Goal: Navigation & Orientation: Find specific page/section

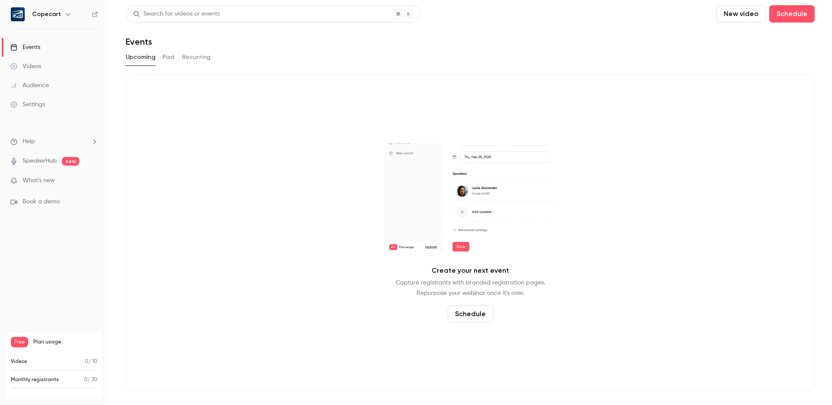
click at [36, 48] on div "Events" at bounding box center [25, 47] width 30 height 9
click at [36, 61] on link "Videos" at bounding box center [54, 66] width 108 height 19
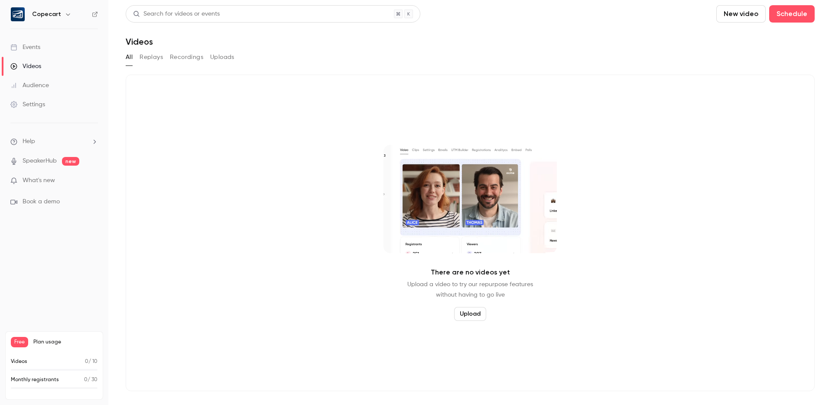
click at [42, 86] on div "Audience" at bounding box center [29, 85] width 39 height 9
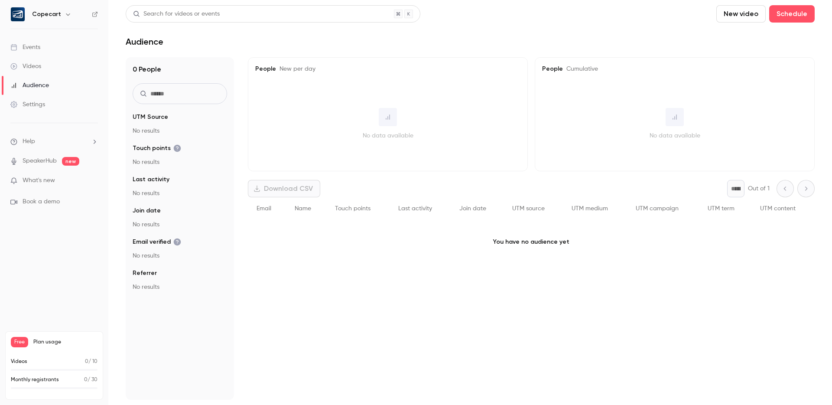
click at [60, 184] on p "What's new" at bounding box center [47, 180] width 74 height 9
click at [32, 48] on div at bounding box center [416, 202] width 832 height 405
click at [30, 48] on div "Events" at bounding box center [25, 47] width 30 height 9
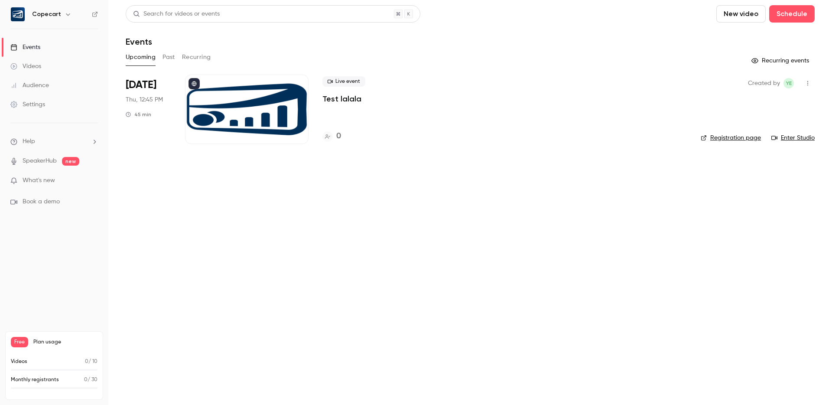
click at [167, 57] on button "Past" at bounding box center [168, 57] width 13 height 14
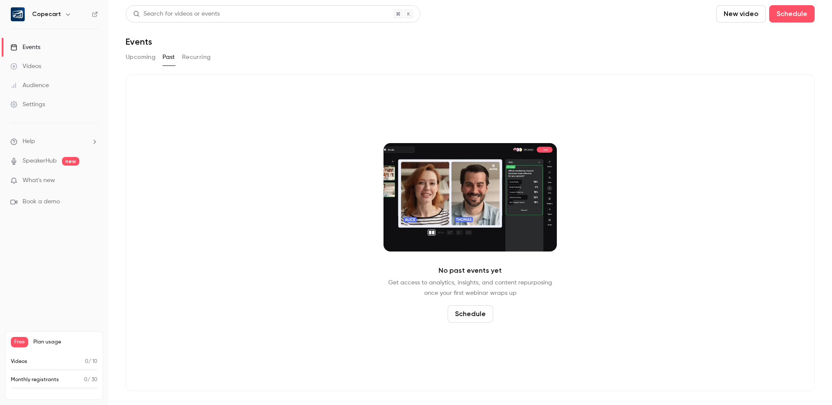
click at [197, 58] on button "Recurring" at bounding box center [196, 57] width 29 height 14
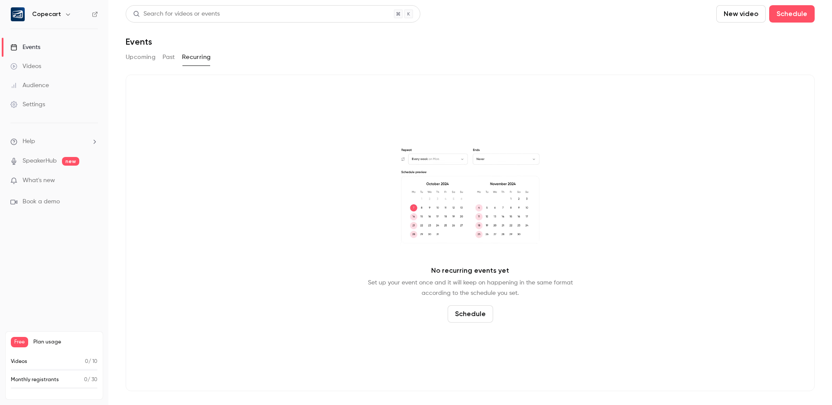
click at [147, 58] on button "Upcoming" at bounding box center [141, 57] width 30 height 14
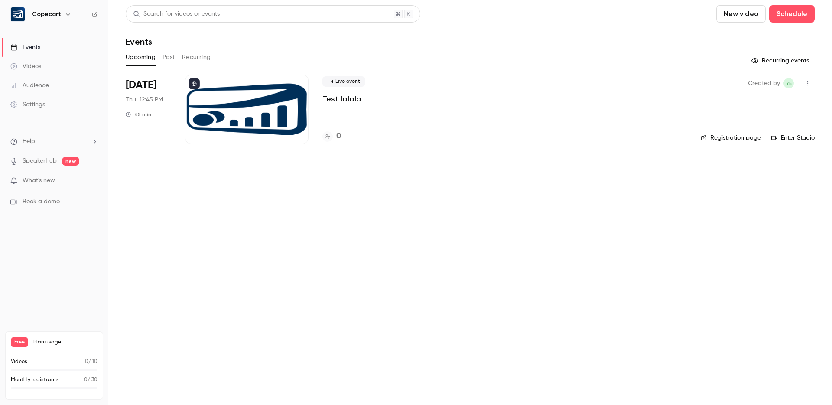
click at [39, 82] on div "Audience" at bounding box center [29, 85] width 39 height 9
